Goal: Task Accomplishment & Management: Manage account settings

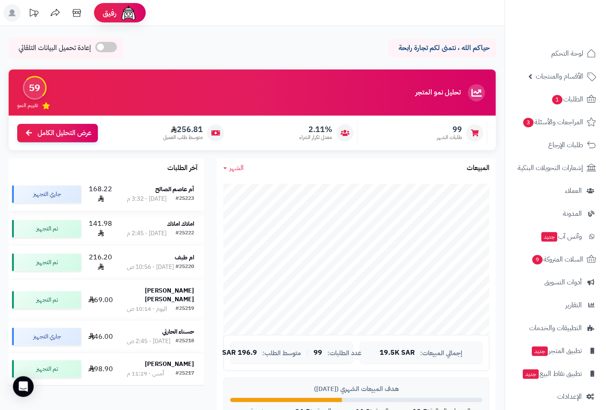
click at [165, 192] on strong "أم عاصم الصالح" at bounding box center [174, 189] width 39 height 9
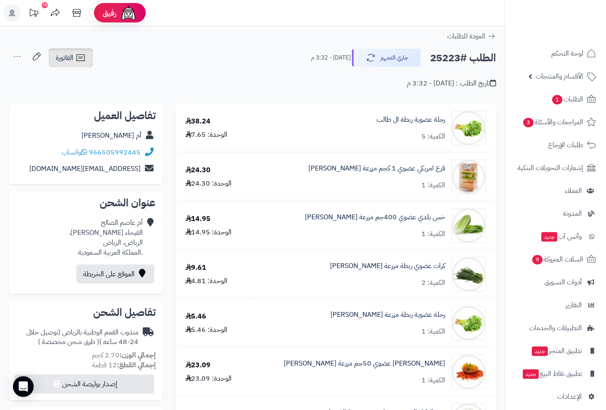
click at [63, 54] on span "الفاتورة" at bounding box center [65, 58] width 18 height 10
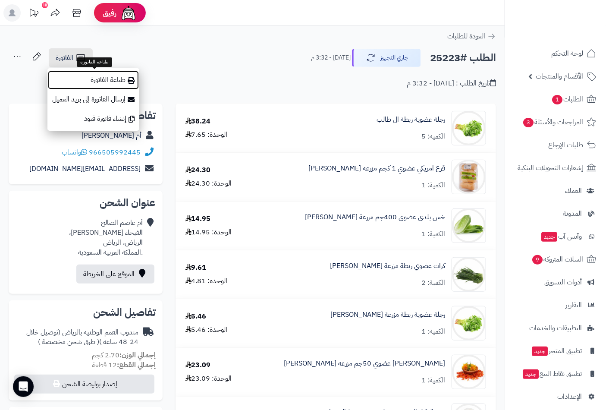
click at [115, 78] on link "طباعة الفاتورة" at bounding box center [93, 79] width 92 height 19
